Goal: Task Accomplishment & Management: Complete application form

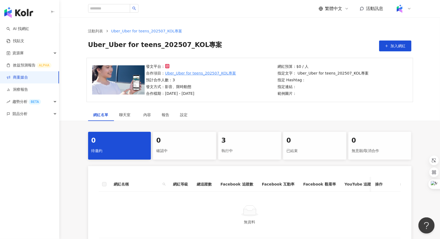
click at [243, 145] on div "3 執行中" at bounding box center [249, 146] width 63 height 28
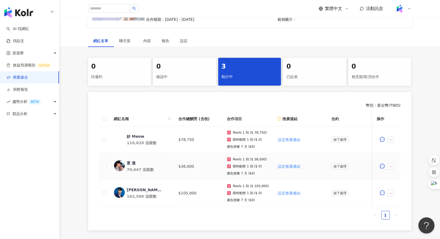
scroll to position [99, 0]
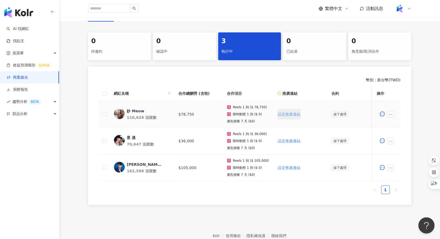
click at [288, 112] on span "設定推廣連結" at bounding box center [289, 114] width 23 height 4
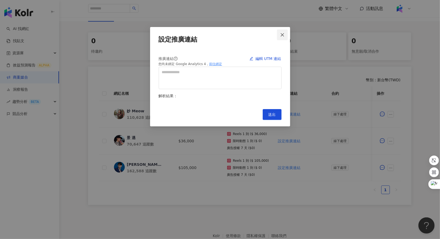
click at [280, 39] on button "Close" at bounding box center [282, 34] width 11 height 11
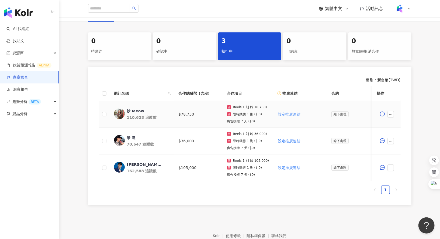
click at [391, 108] on td at bounding box center [387, 114] width 28 height 27
click at [391, 109] on div at bounding box center [386, 114] width 19 height 11
click at [391, 114] on icon "ellipsis" at bounding box center [391, 114] width 4 height 4
click at [399, 124] on span "設定合作條件" at bounding box center [403, 124] width 23 height 6
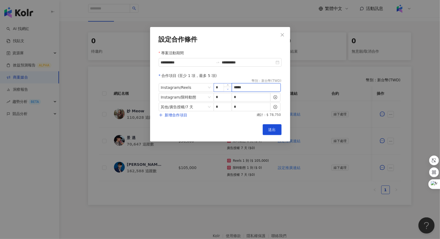
drag, startPoint x: 251, startPoint y: 88, endPoint x: 226, endPoint y: 89, distance: 24.5
click at [226, 89] on span "Instagram / Reels * *****" at bounding box center [220, 87] width 123 height 9
type input "*"
type input "*****"
click at [273, 128] on span "送出" at bounding box center [273, 129] width 8 height 4
